Goal: Information Seeking & Learning: Check status

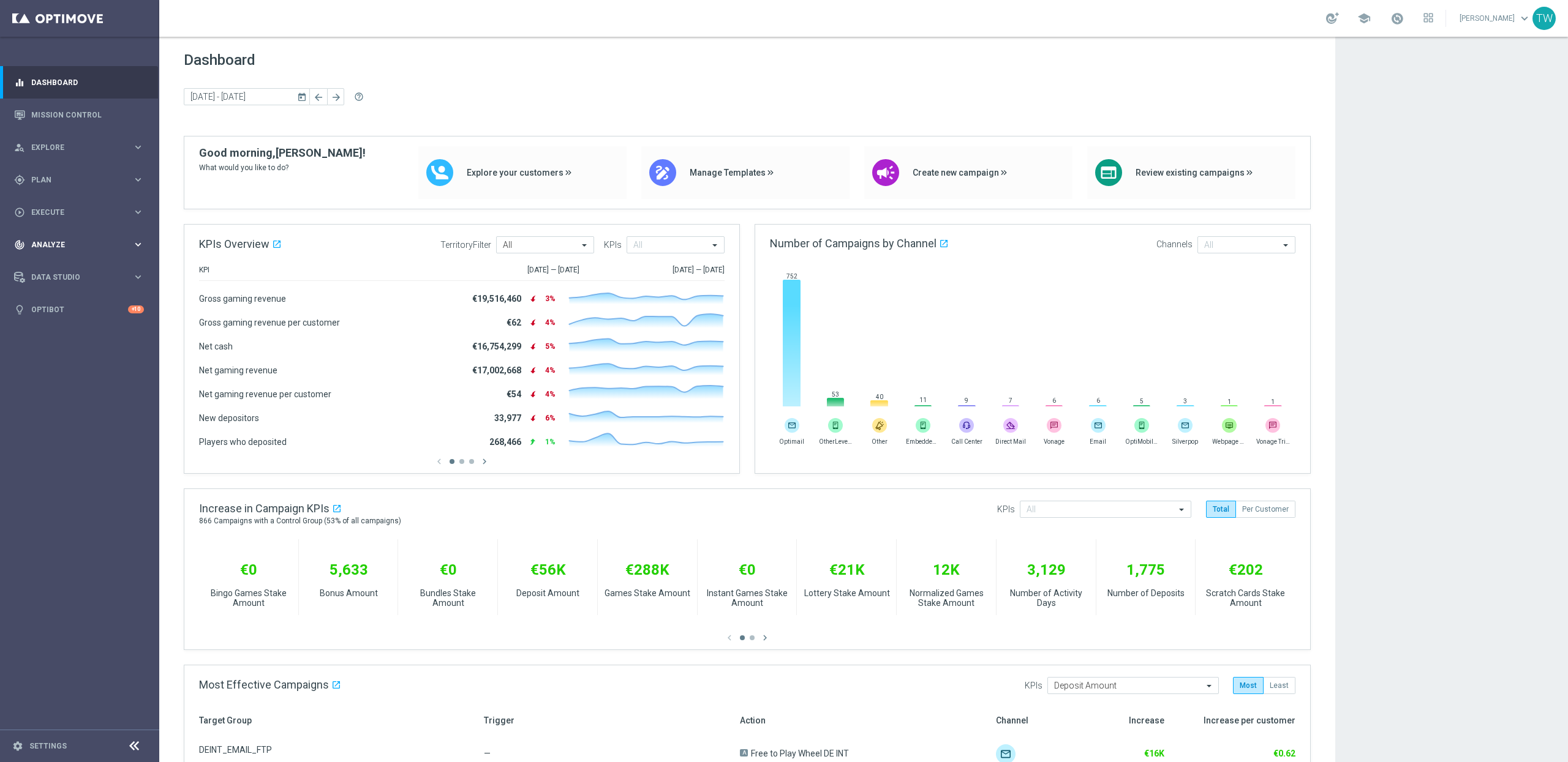
click at [111, 244] on span "Analyze" at bounding box center [81, 245] width 101 height 8
click at [72, 266] on link "Customer 360" at bounding box center [79, 270] width 96 height 9
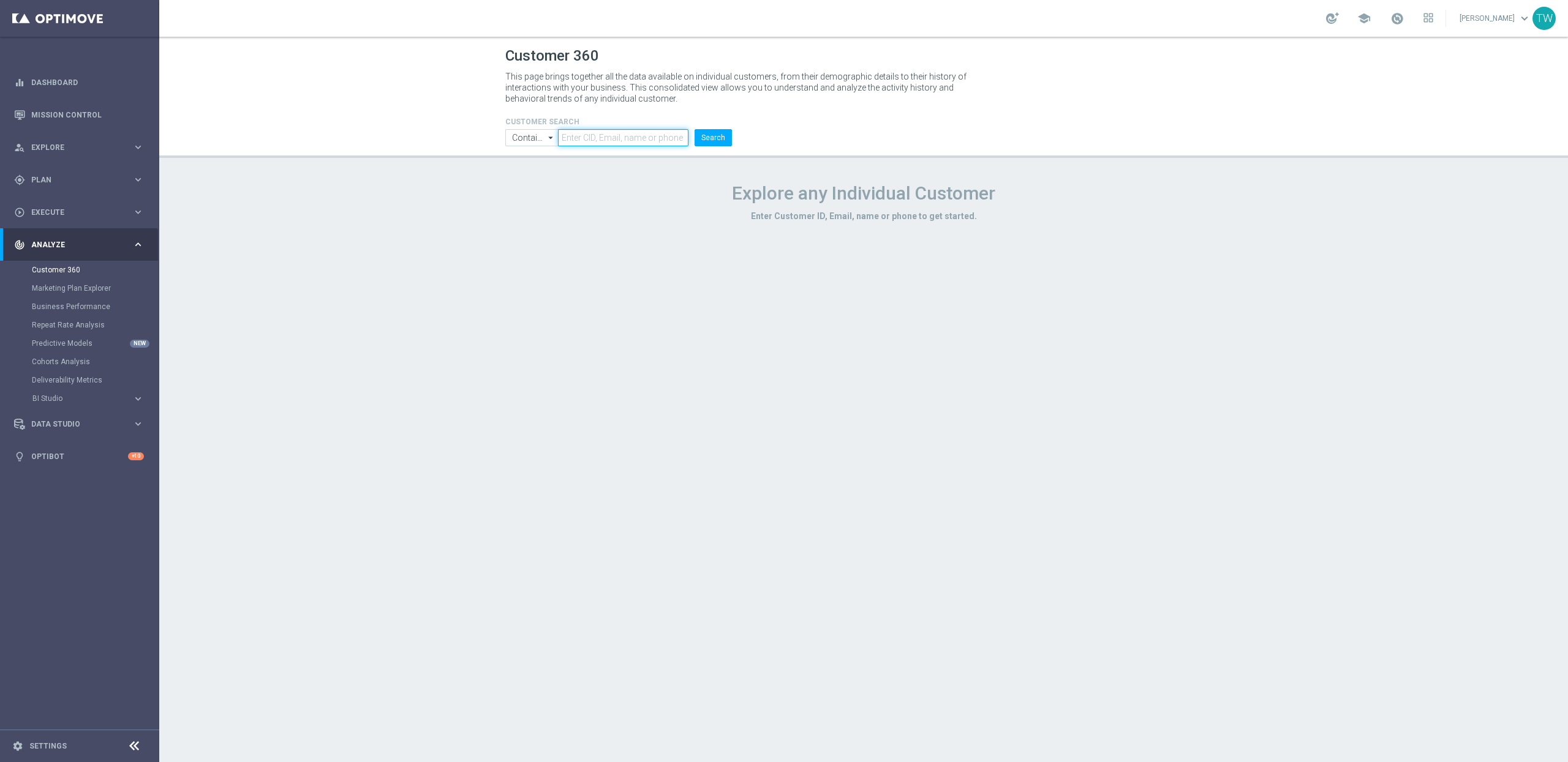
click at [595, 142] on input "text" at bounding box center [623, 138] width 130 height 17
paste input "21154397"
type input "21154397"
click at [712, 141] on button "Search" at bounding box center [713, 138] width 37 height 17
